Goal: Task Accomplishment & Management: Manage account settings

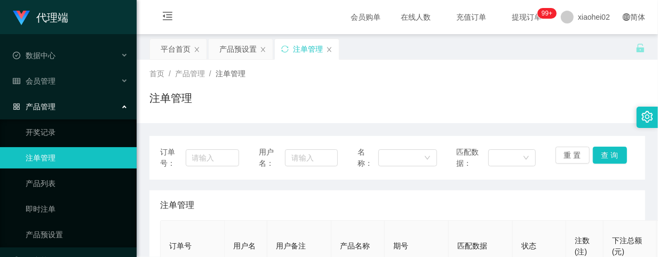
scroll to position [142, 0]
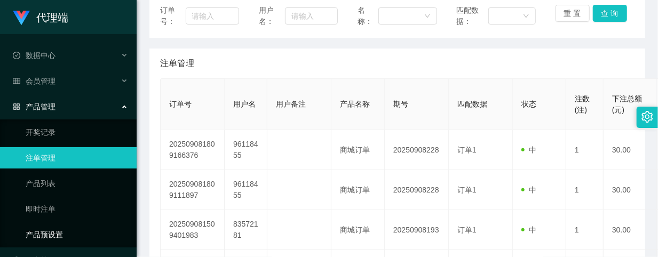
click at [43, 224] on link "产品预设置" at bounding box center [77, 234] width 102 height 21
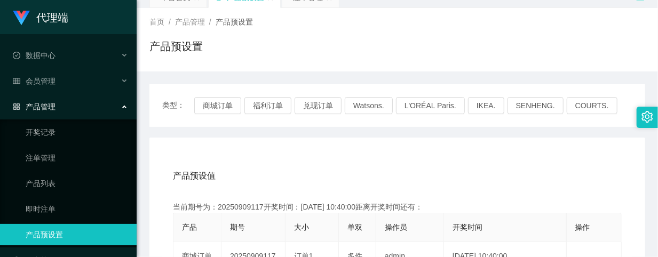
scroll to position [142, 0]
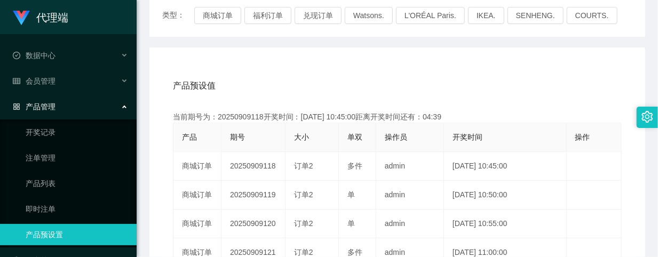
drag, startPoint x: 70, startPoint y: 219, endPoint x: 77, endPoint y: 216, distance: 7.4
click at [70, 219] on ul "开奖记录 注单管理 产品列表 即时注单 产品预设置" at bounding box center [68, 184] width 137 height 128
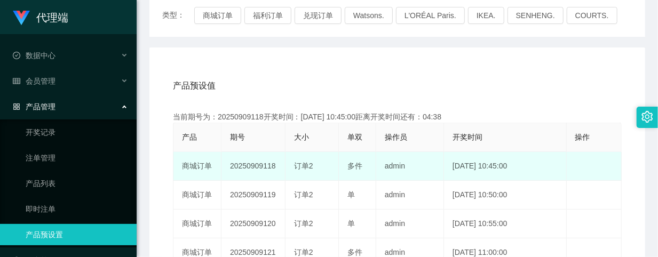
scroll to position [213, 0]
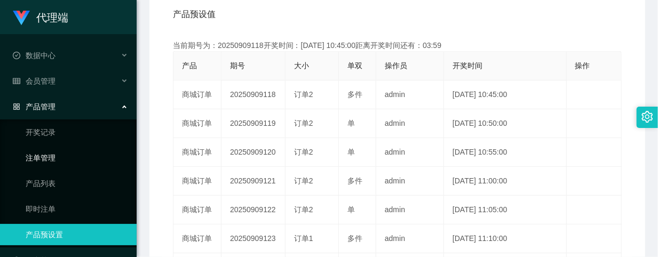
click at [33, 152] on link "注单管理" at bounding box center [77, 157] width 102 height 21
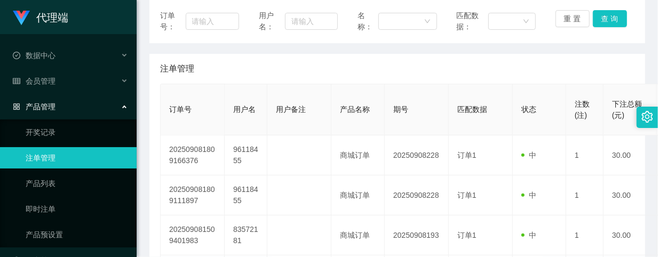
scroll to position [142, 0]
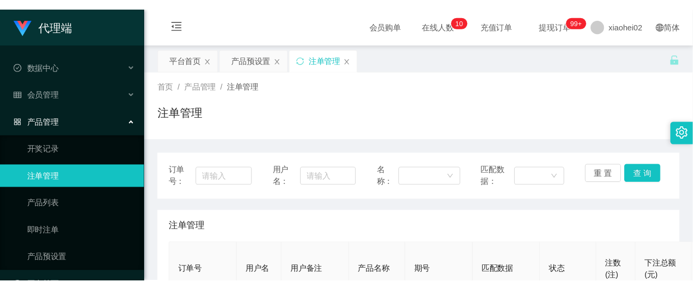
scroll to position [142, 0]
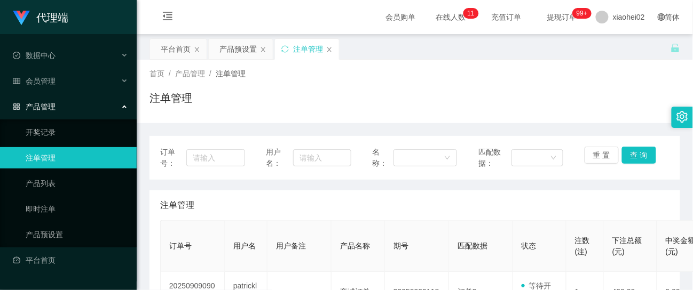
scroll to position [142, 0]
click at [46, 224] on link "产品预设置" at bounding box center [77, 234] width 102 height 21
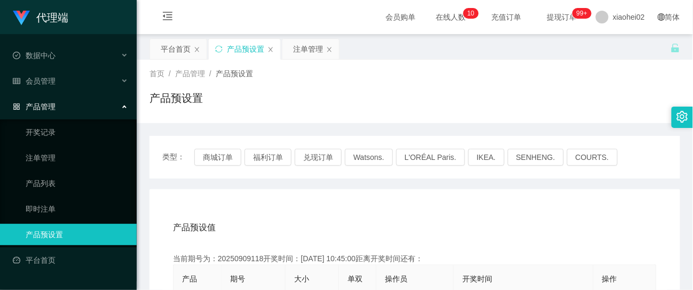
scroll to position [71, 0]
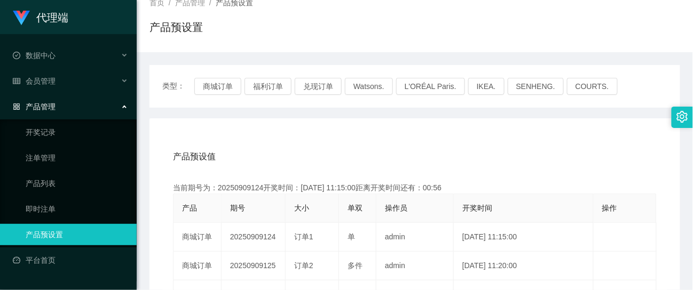
click at [380, 4] on div "首页 / 产品管理 / 产品预设置 /" at bounding box center [414, 2] width 530 height 11
click at [43, 158] on link "注单管理" at bounding box center [77, 157] width 102 height 21
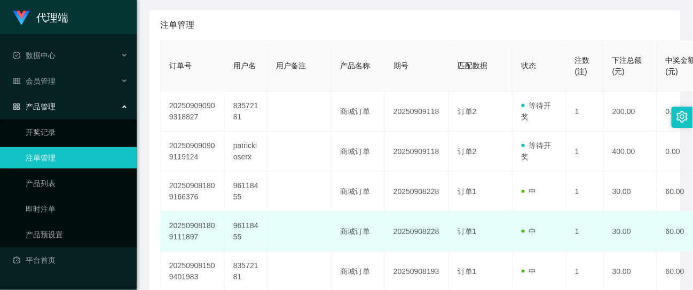
scroll to position [213, 0]
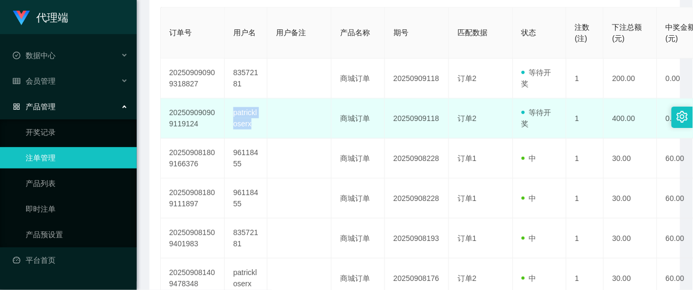
drag, startPoint x: 254, startPoint y: 126, endPoint x: 225, endPoint y: 110, distance: 33.2
click at [225, 110] on td "patrickloserx" at bounding box center [246, 119] width 43 height 40
copy td "patrickloserx"
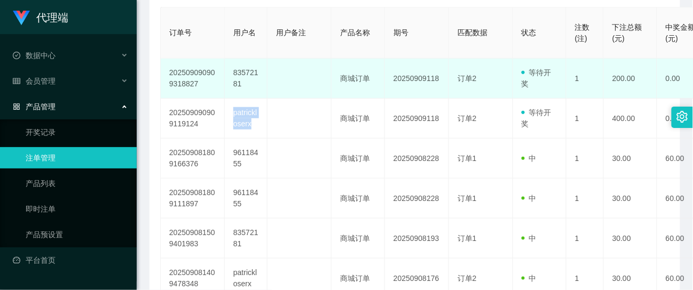
click at [309, 93] on td at bounding box center [299, 79] width 64 height 40
drag, startPoint x: 230, startPoint y: 73, endPoint x: 260, endPoint y: 86, distance: 32.7
click at [260, 86] on td "83572181" at bounding box center [246, 79] width 43 height 40
copy td "83572181"
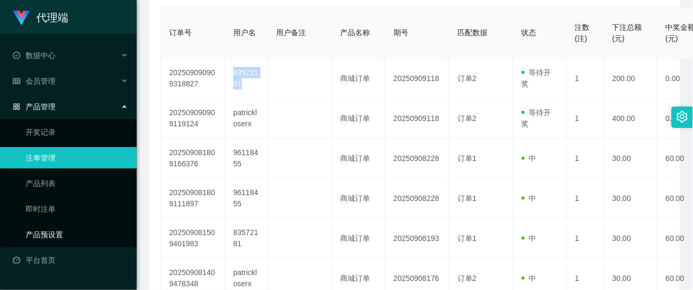
drag, startPoint x: 54, startPoint y: 226, endPoint x: 77, endPoint y: 227, distance: 23.5
click at [54, 226] on link "产品预设置" at bounding box center [77, 234] width 102 height 21
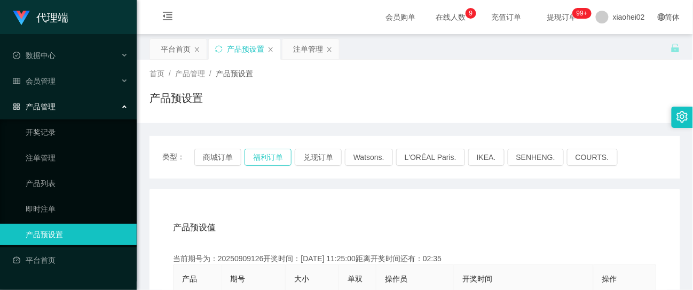
click at [261, 157] on button "福利订单" at bounding box center [267, 157] width 47 height 17
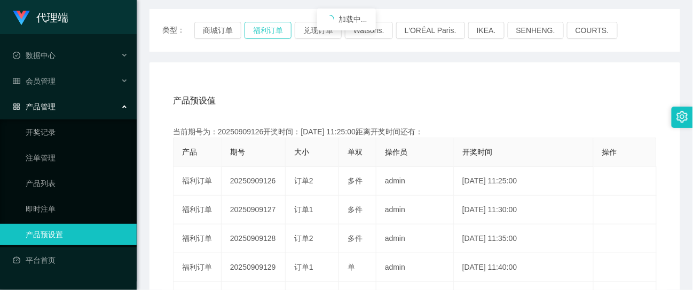
scroll to position [142, 0]
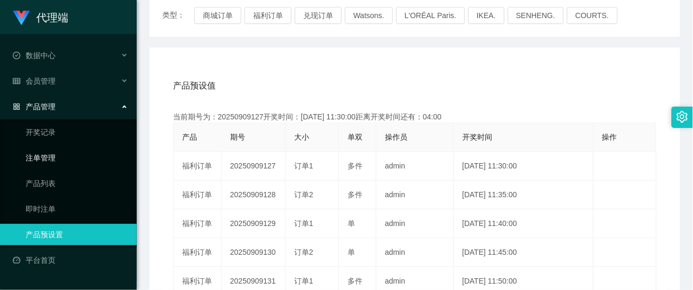
click at [41, 148] on link "注单管理" at bounding box center [77, 157] width 102 height 21
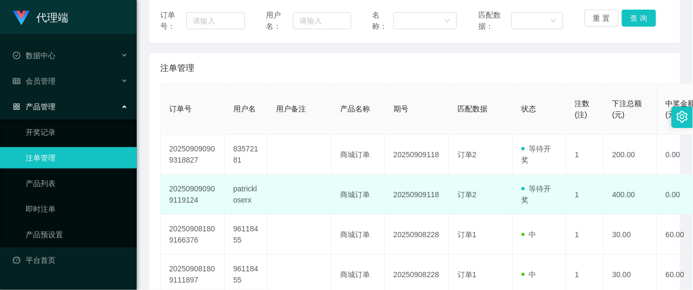
scroll to position [142, 0]
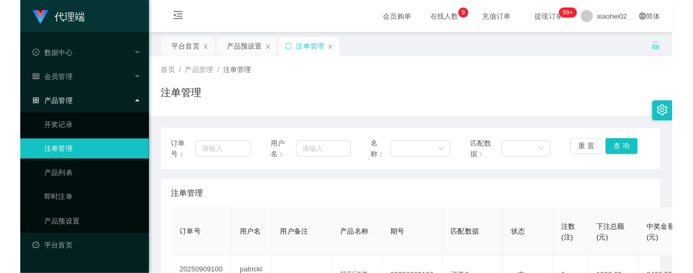
scroll to position [142, 0]
